Goal: Information Seeking & Learning: Learn about a topic

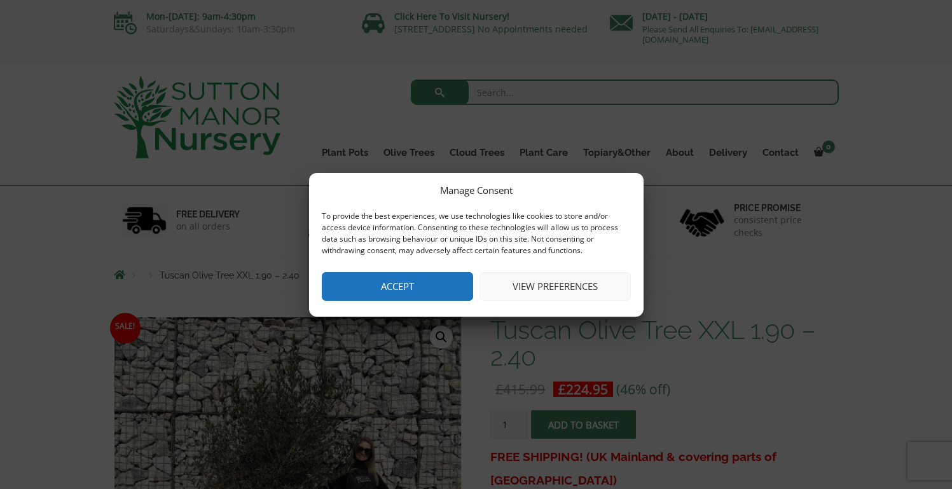
click at [408, 289] on button "Accept" at bounding box center [397, 286] width 151 height 29
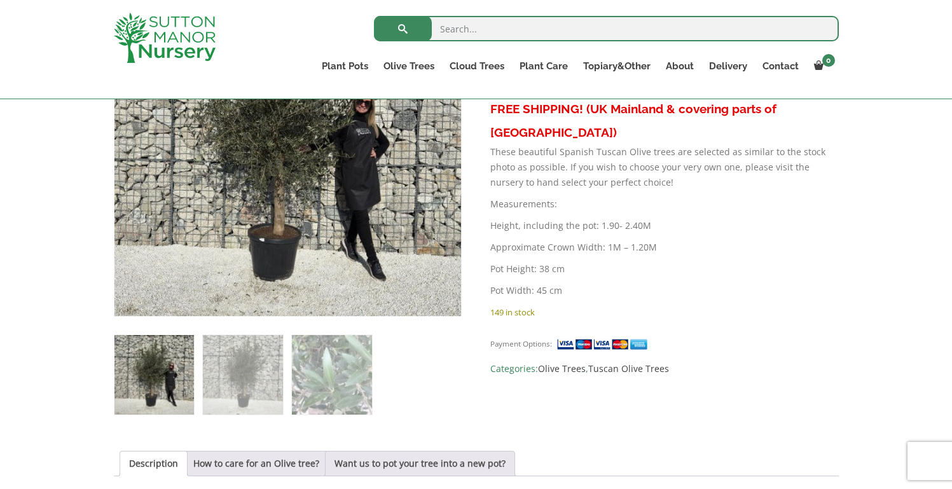
scroll to position [475, 0]
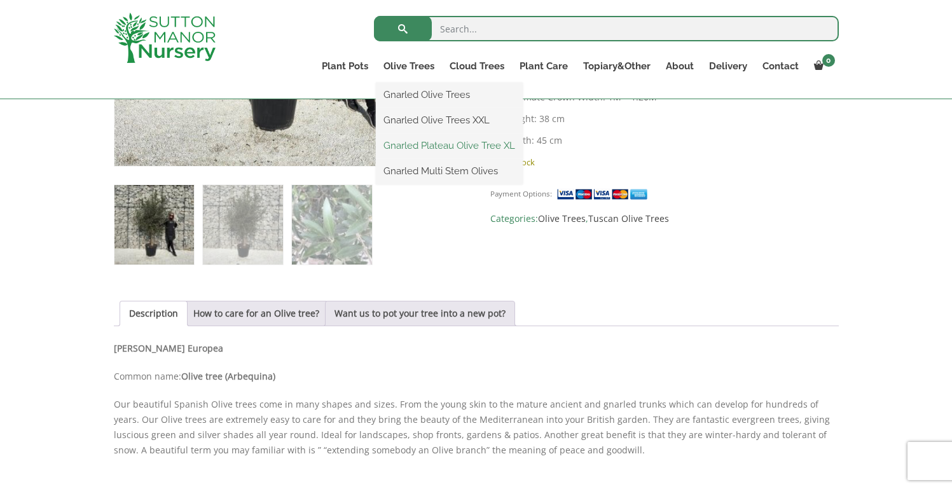
click at [423, 150] on link "Gnarled Plateau Olive Tree XL" at bounding box center [449, 145] width 147 height 19
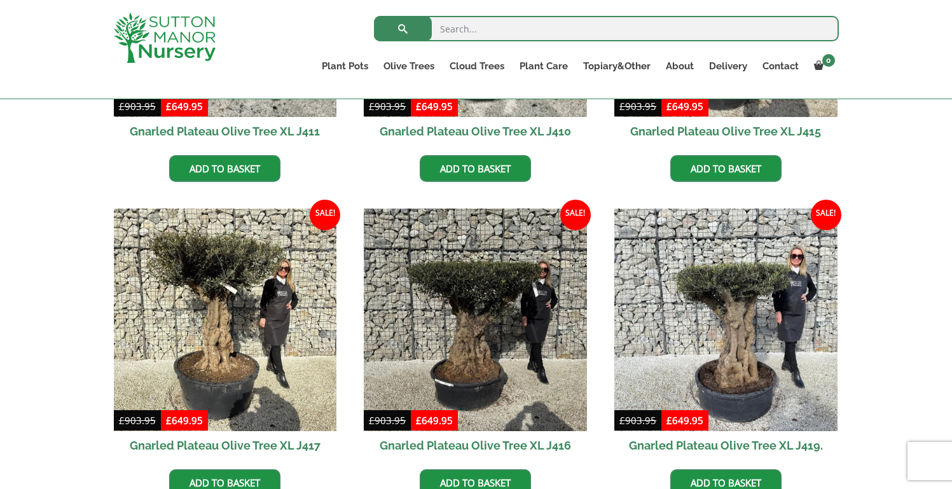
scroll to position [357, 0]
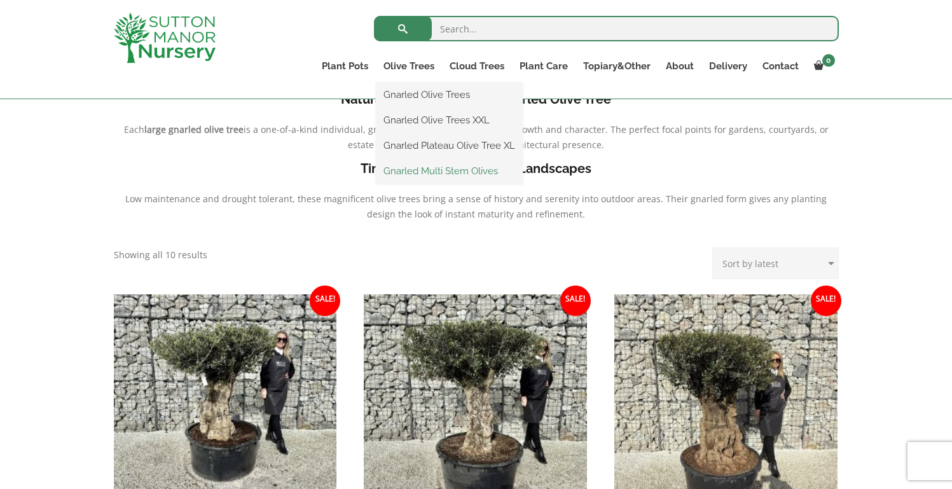
click at [411, 169] on link "Gnarled Multi Stem Olives" at bounding box center [449, 171] width 147 height 19
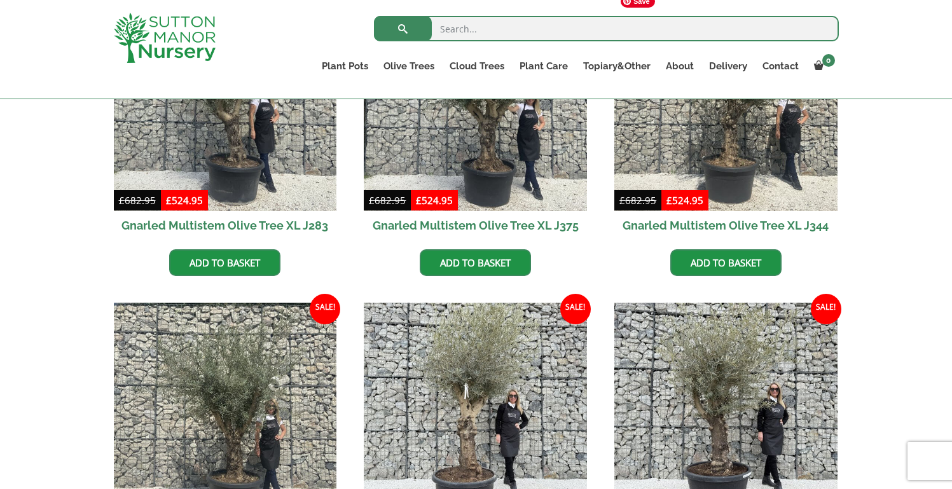
scroll to position [1391, 0]
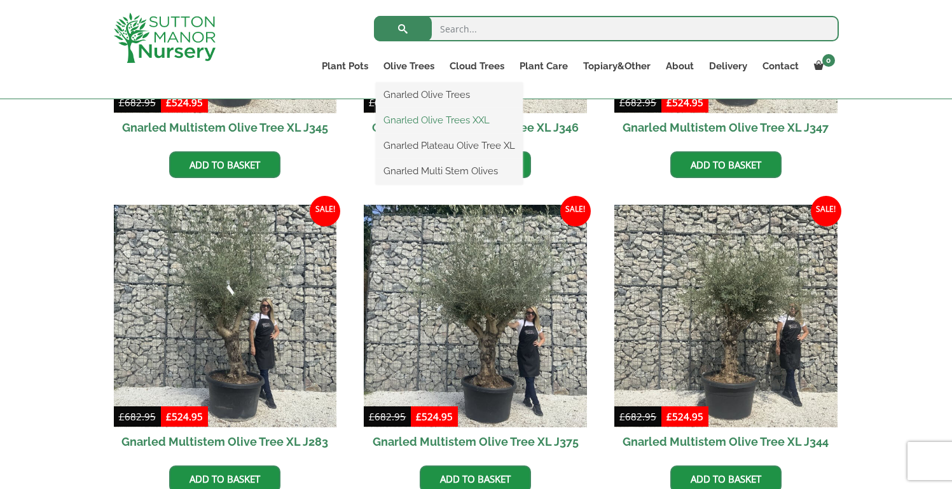
click at [420, 119] on link "Gnarled Olive Trees XXL" at bounding box center [449, 120] width 147 height 19
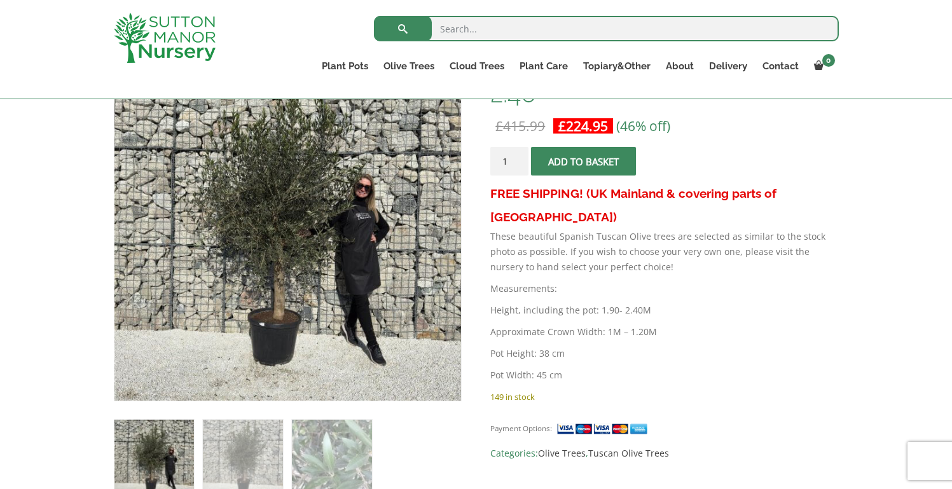
scroll to position [334, 0]
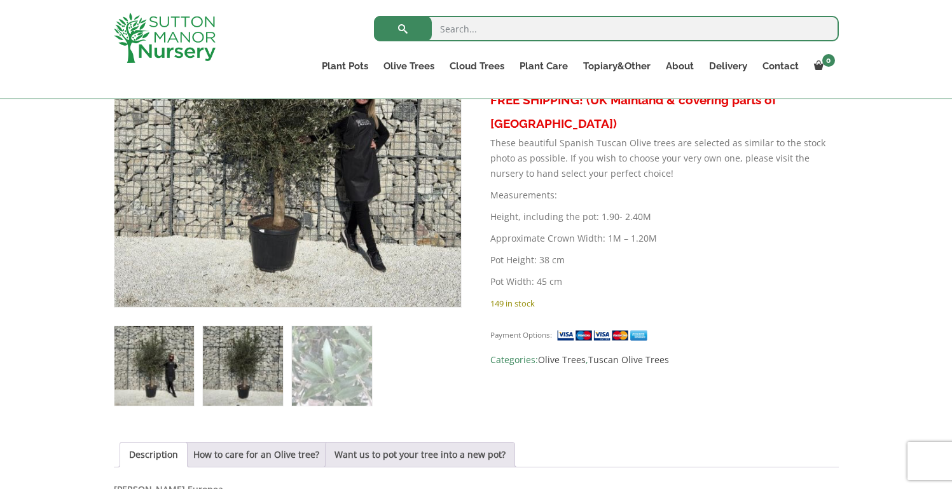
click at [247, 358] on img at bounding box center [243, 366] width 80 height 80
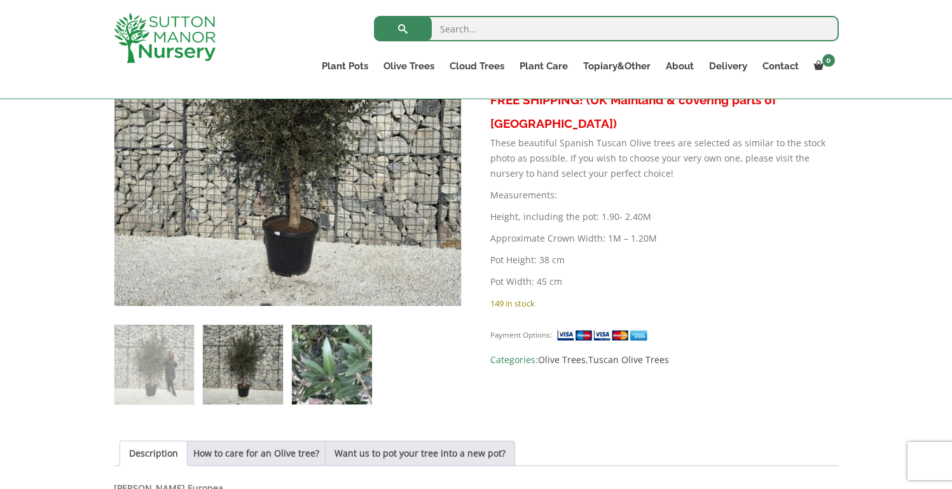
click at [335, 361] on img at bounding box center [332, 365] width 80 height 80
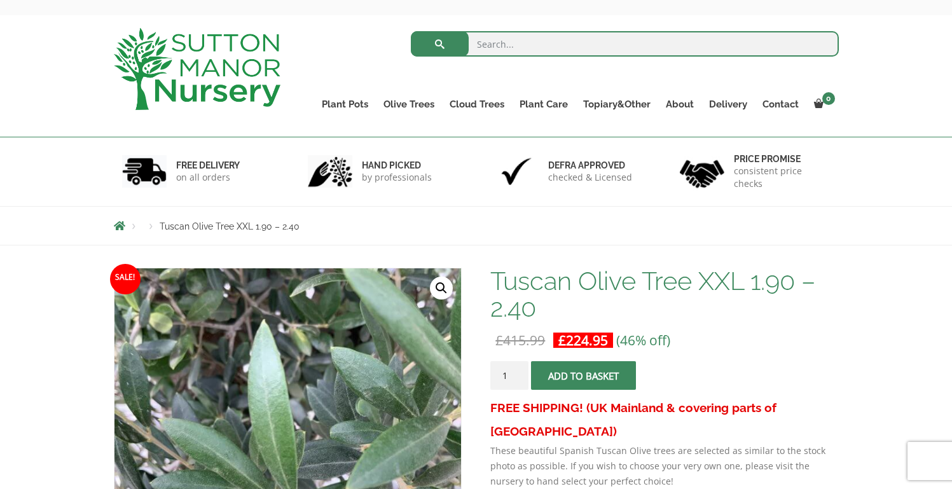
scroll to position [64, 0]
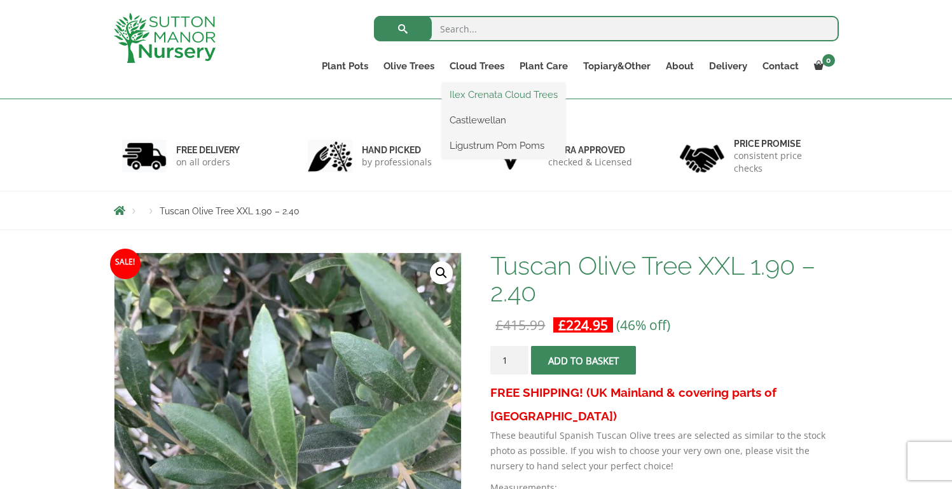
click at [478, 90] on link "Ilex Crenata Cloud Trees" at bounding box center [503, 94] width 123 height 19
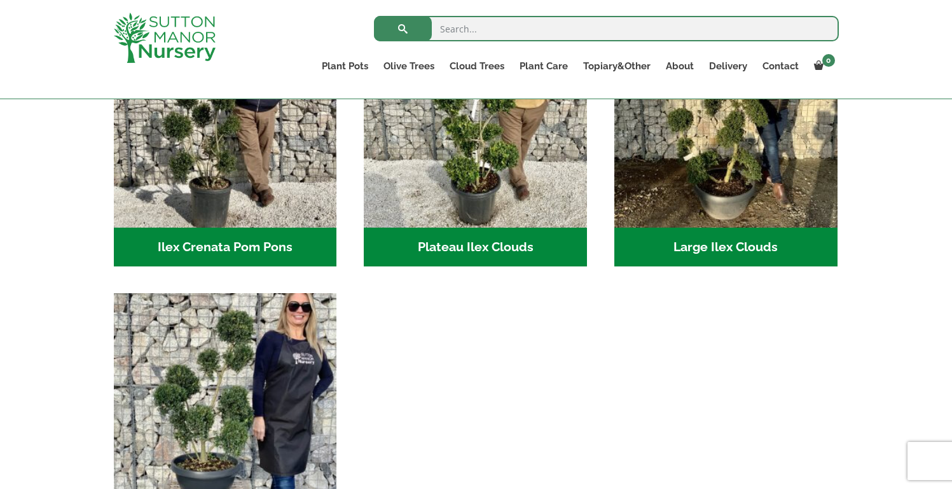
scroll to position [300, 0]
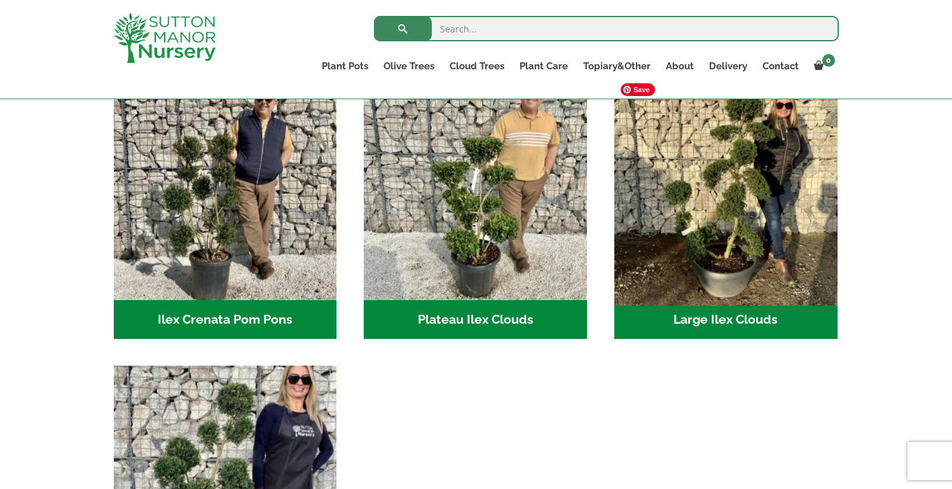
click at [715, 225] on img "Visit product category Large Ilex Clouds" at bounding box center [726, 188] width 234 height 234
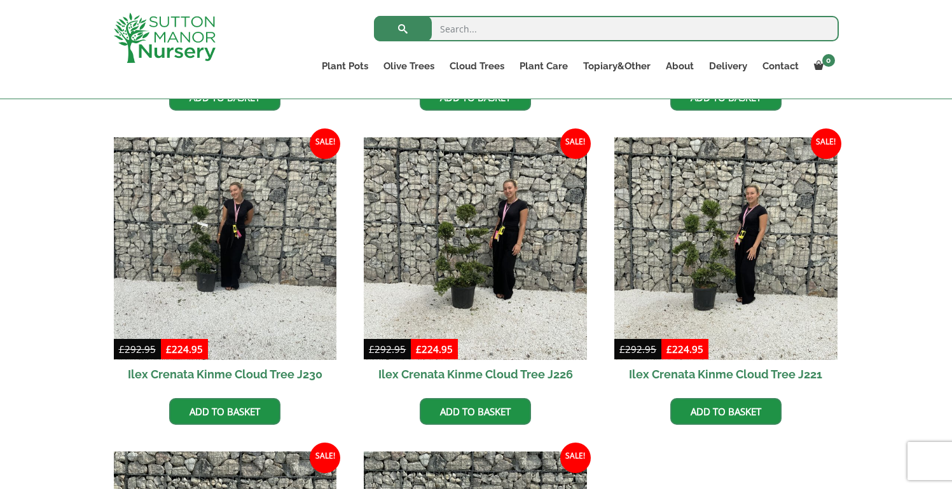
scroll to position [667, 0]
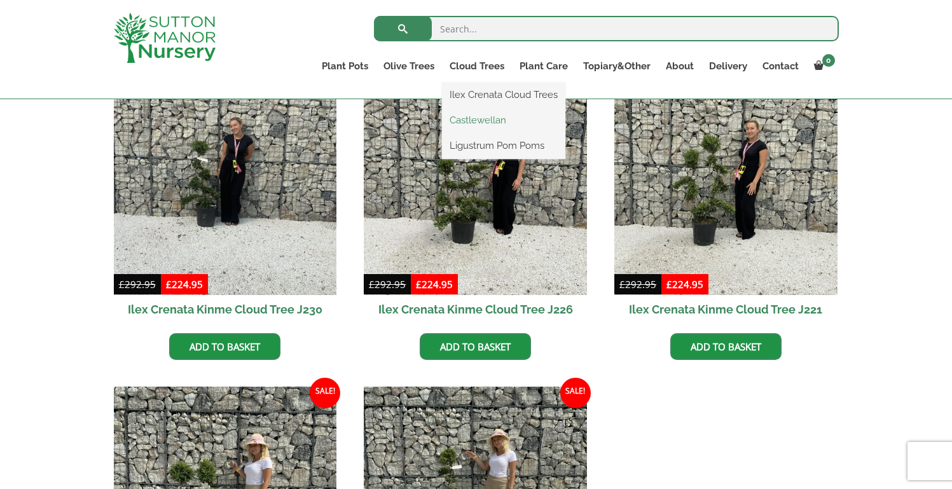
click at [474, 116] on link "Castlewellan" at bounding box center [503, 120] width 123 height 19
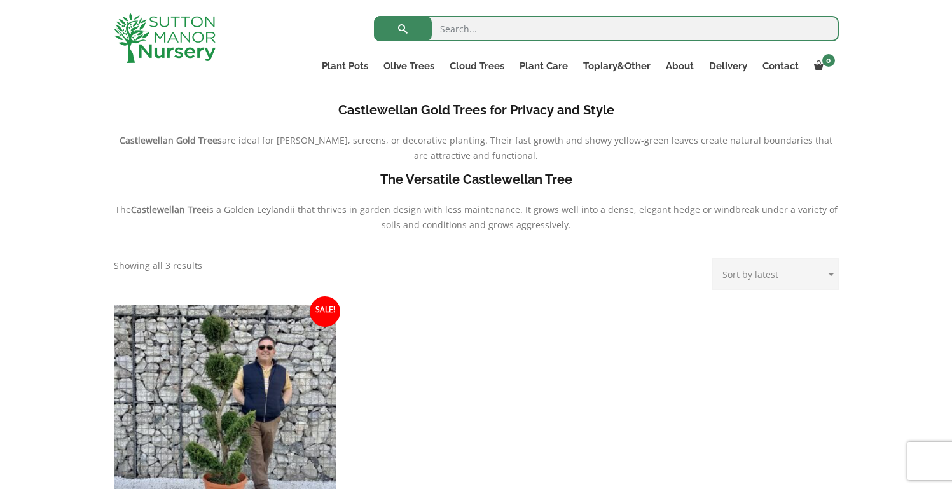
scroll to position [368, 0]
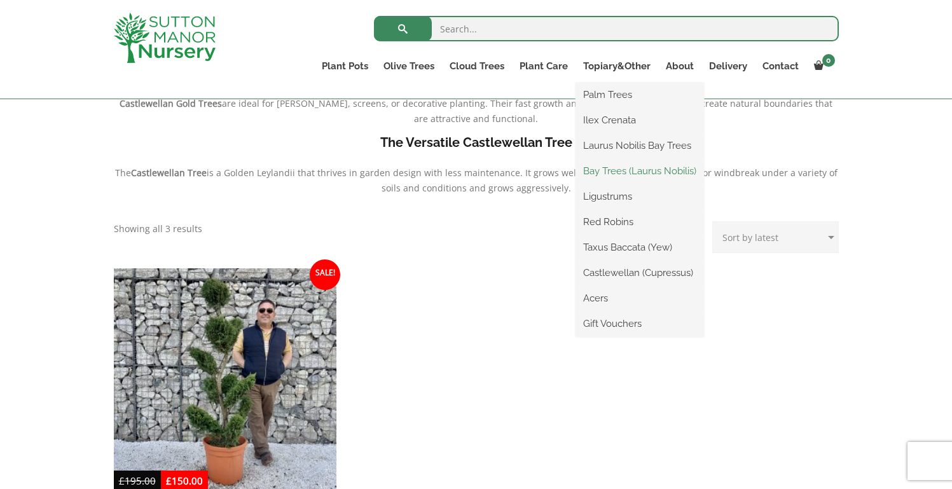
click at [597, 174] on link "Bay Trees (Laurus Nobilis)" at bounding box center [640, 171] width 128 height 19
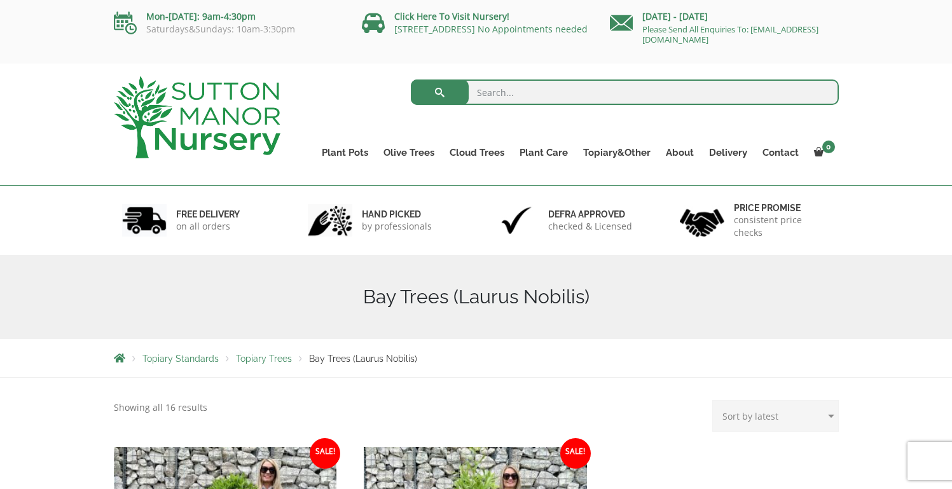
scroll to position [249, 0]
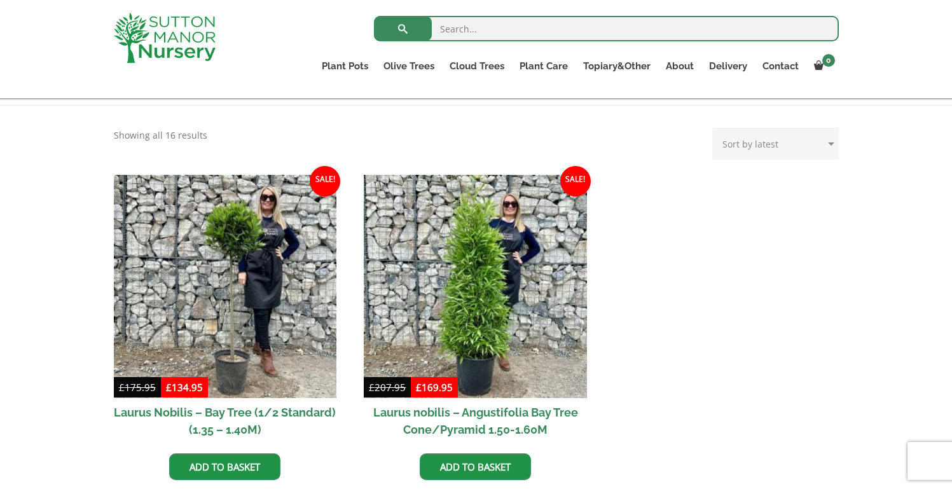
click at [170, 20] on img at bounding box center [165, 38] width 102 height 50
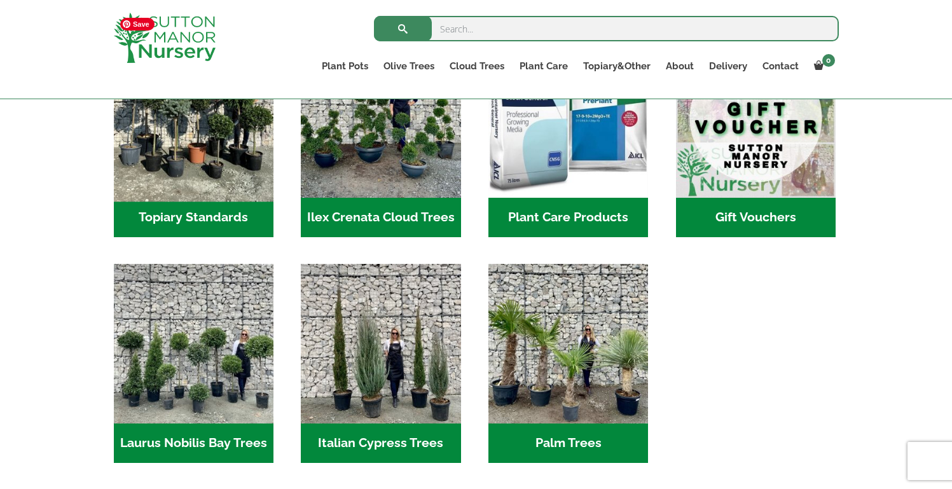
scroll to position [1256, 0]
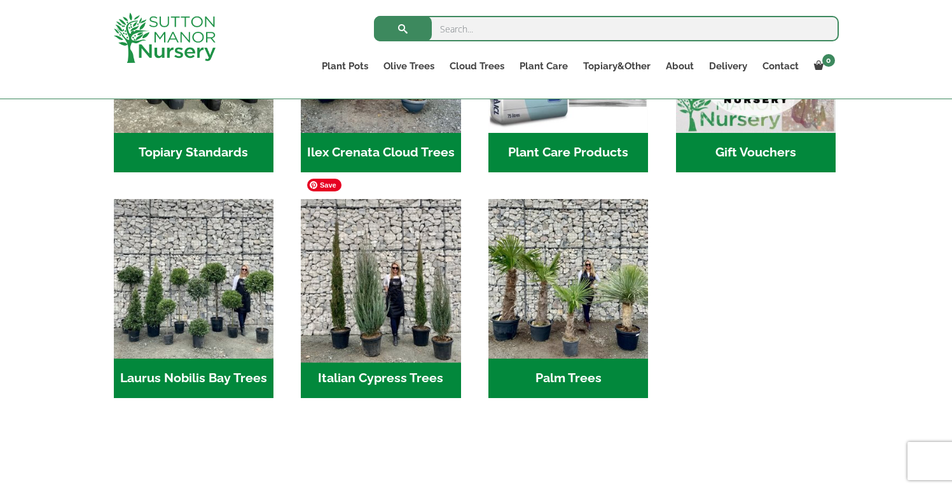
click at [382, 275] on img "Visit product category Italian Cypress Trees" at bounding box center [381, 279] width 168 height 168
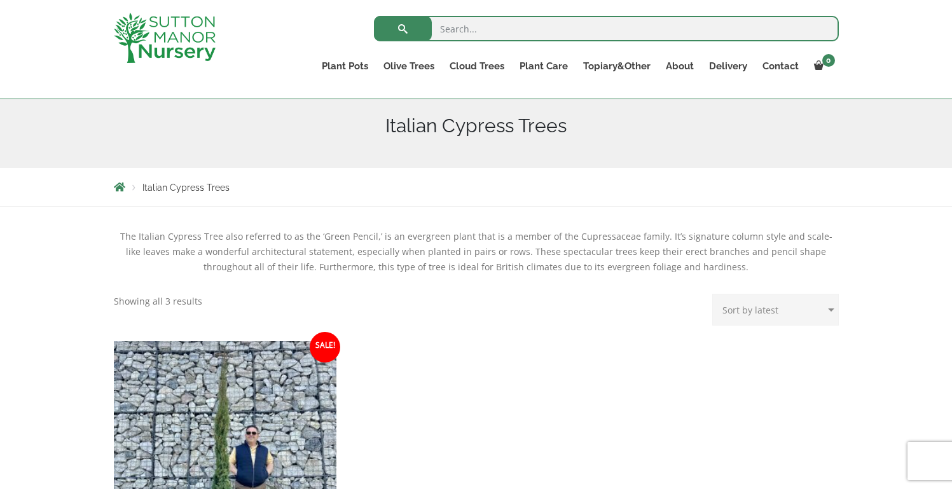
scroll to position [83, 0]
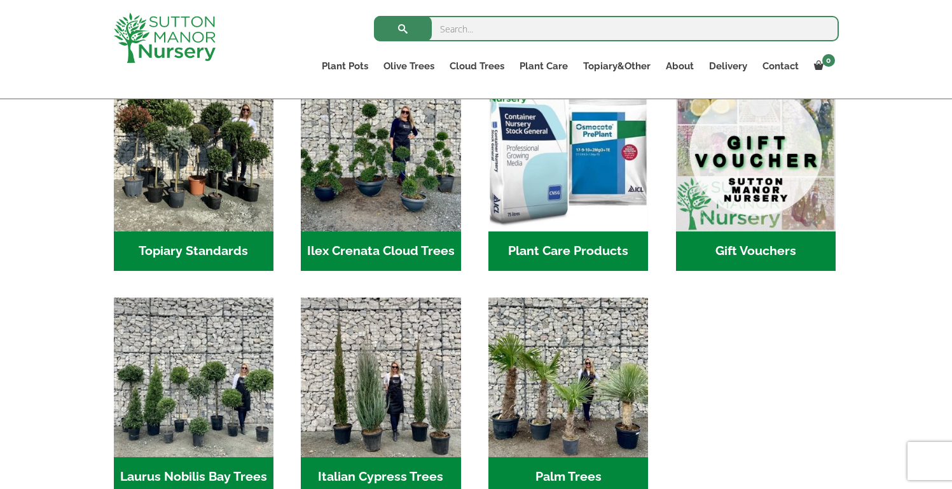
scroll to position [1129, 0]
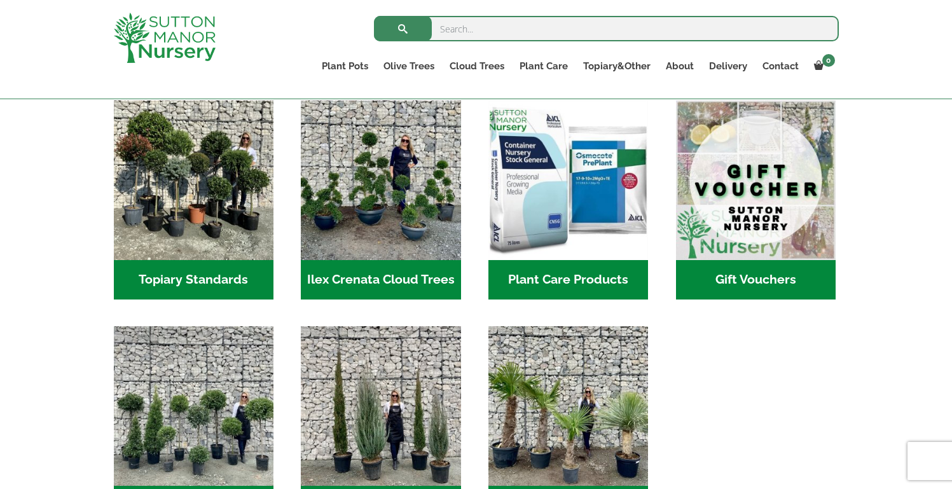
click at [728, 261] on h2 "Gift Vouchers (5)" at bounding box center [756, 279] width 160 height 39
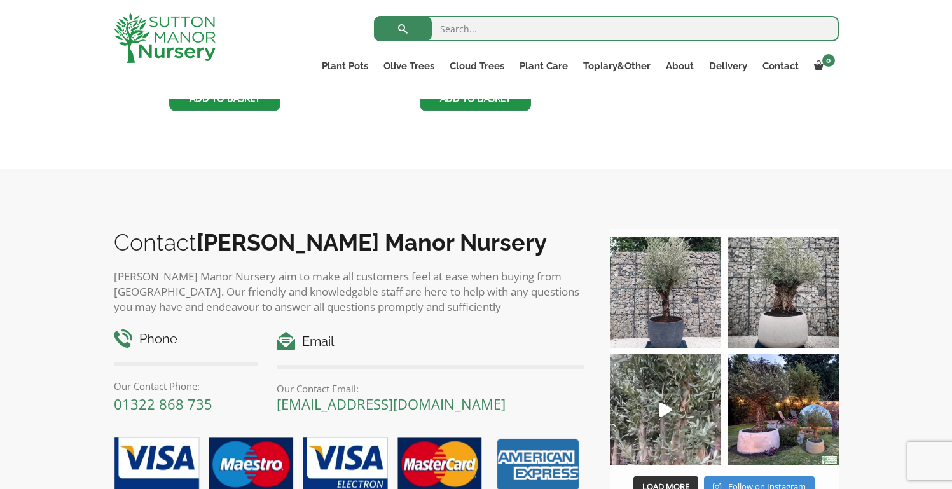
scroll to position [1031, 0]
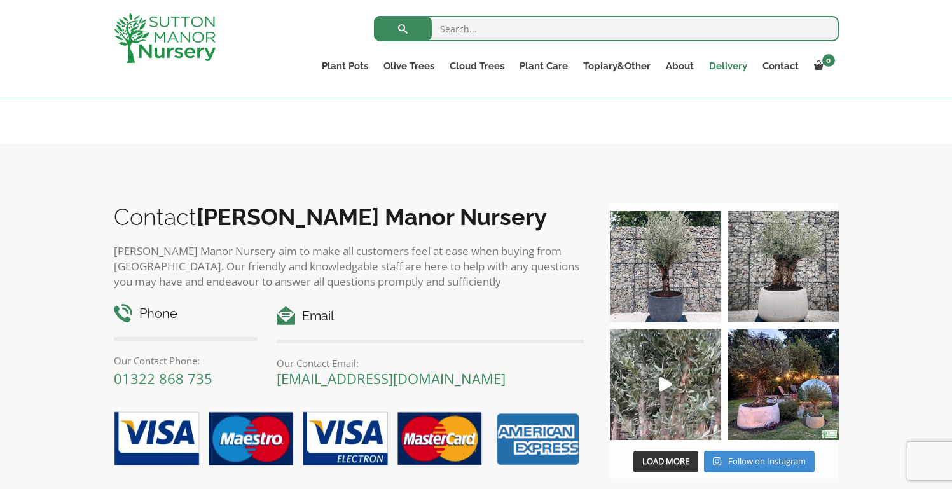
click at [733, 60] on link "Delivery" at bounding box center [728, 66] width 53 height 18
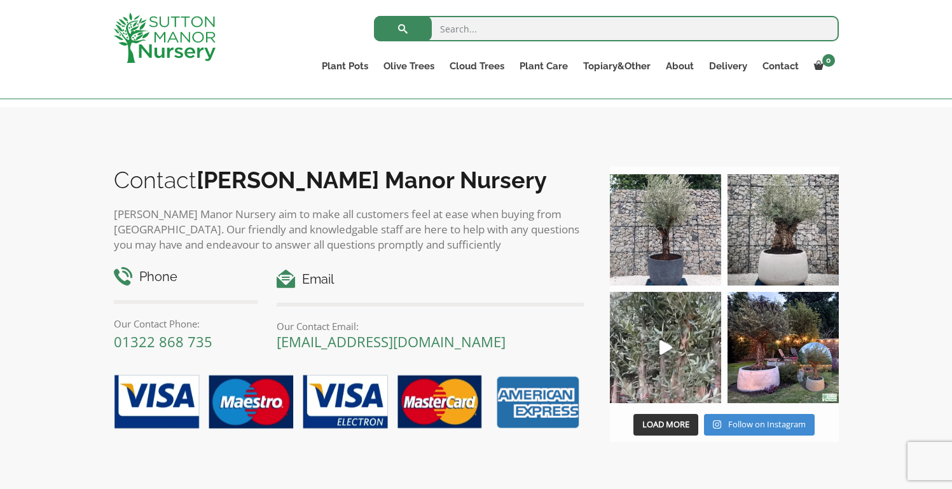
scroll to position [2153, 0]
